Goal: Check status

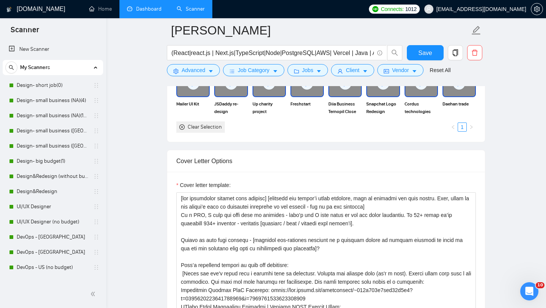
click at [141, 12] on link "Dashboard" at bounding box center [144, 9] width 34 height 6
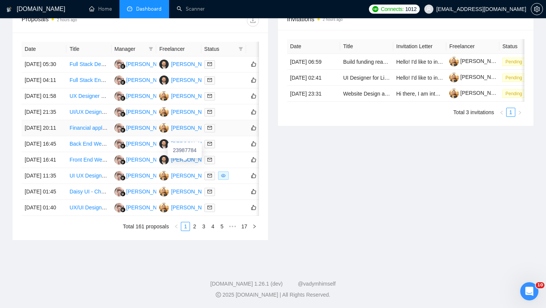
scroll to position [341, 0]
click at [193, 230] on link "2" at bounding box center [194, 226] width 8 height 8
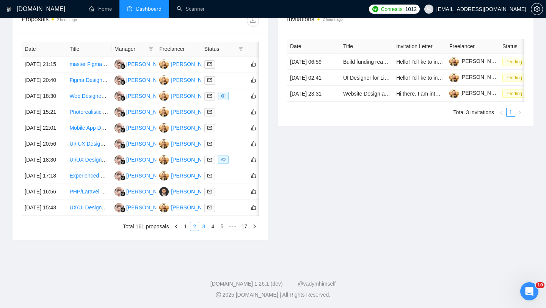
click at [204, 230] on link "3" at bounding box center [203, 226] width 8 height 8
click at [186, 230] on link "1" at bounding box center [185, 226] width 8 height 8
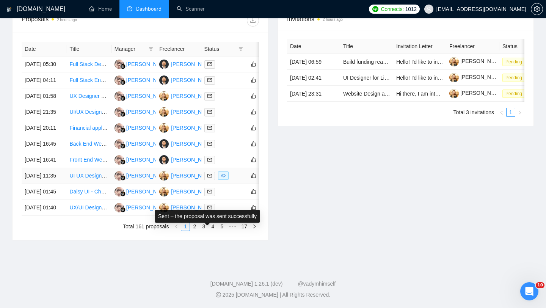
scroll to position [0, 0]
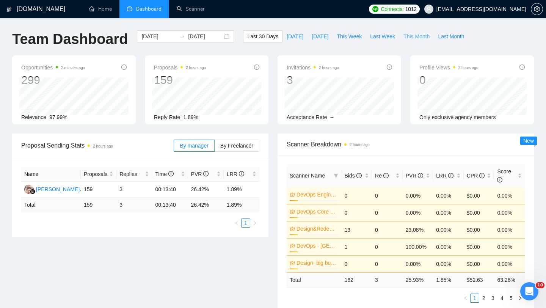
click at [428, 37] on span "This Month" at bounding box center [416, 36] width 26 height 8
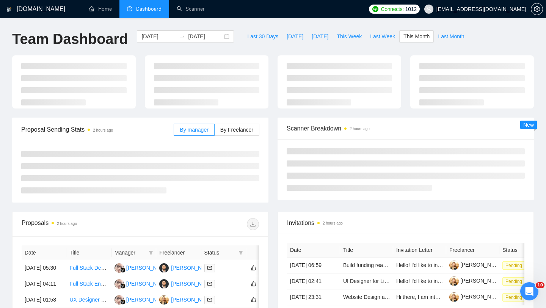
type input "2025-09-01"
type input "2025-09-30"
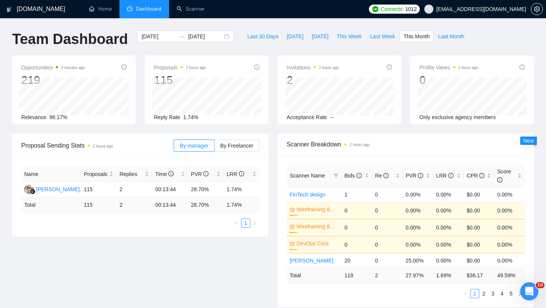
scroll to position [1, 0]
